Goal: Contribute content: Add original content to the website for others to see

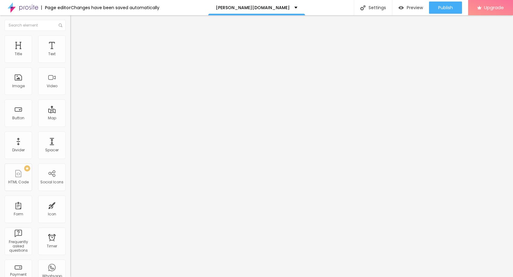
click at [70, 53] on span "Add image" at bounding box center [82, 49] width 25 height 5
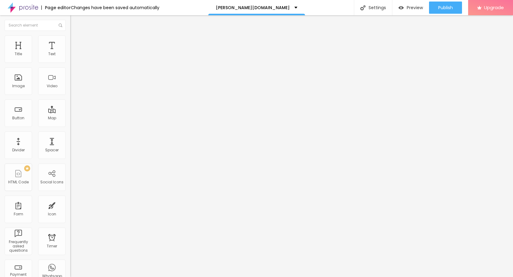
click at [70, 37] on li "Style" at bounding box center [105, 38] width 70 height 6
type input "95"
type input "70"
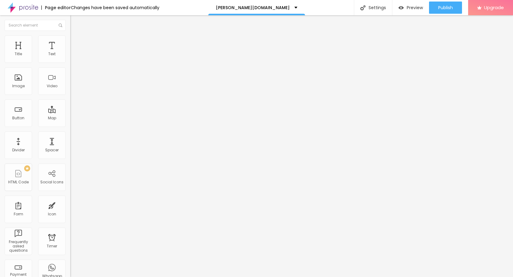
type input "60"
type input "50"
type input "45"
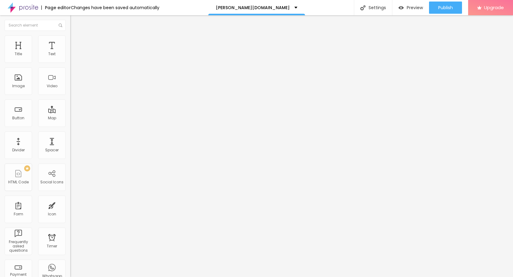
type input "45"
type input "40"
type input "35"
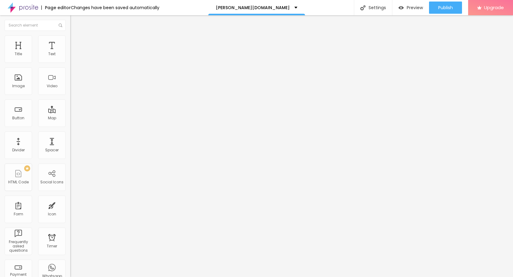
type input "30"
type input "25"
type input "20"
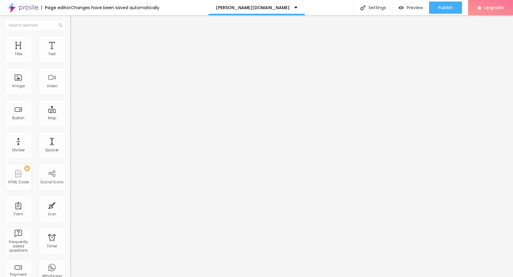
type input "20"
type input "15"
drag, startPoint x: 63, startPoint y: 66, endPoint x: 11, endPoint y: 65, distance: 51.6
type input "15"
click at [70, 63] on input "range" at bounding box center [89, 60] width 39 height 5
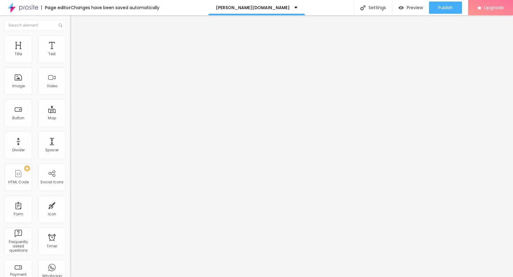
click at [75, 20] on img "button" at bounding box center [77, 22] width 5 height 5
click at [73, 57] on icon "button" at bounding box center [75, 55] width 4 height 4
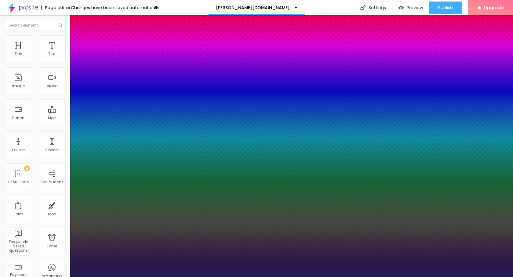
type input "1"
type input "21"
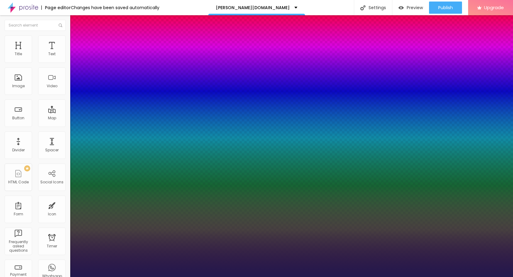
type input "1"
type input "21"
click at [37, 277] on div at bounding box center [256, 277] width 513 height 0
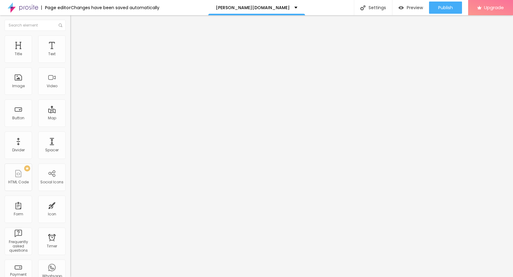
click at [75, 22] on img "button" at bounding box center [77, 22] width 5 height 5
click at [70, 57] on input "Click me" at bounding box center [106, 54] width 73 height 6
paste input "→ VIEW DOCUMENT HERE"
type input "→ VIEW DOCUMENT HERE"
click at [70, 123] on input "https://" at bounding box center [106, 123] width 73 height 6
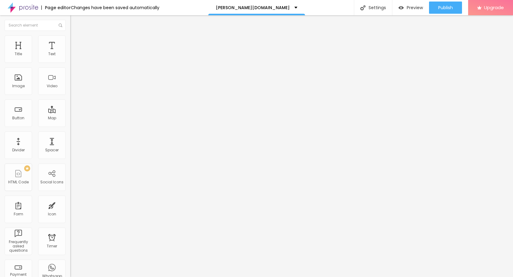
paste input "[DOMAIN_NAME][URL]"
type input "[URL][DOMAIN_NAME]"
click at [438, 9] on span "Publish" at bounding box center [445, 7] width 15 height 5
